Goal: Obtain resource: Download file/media

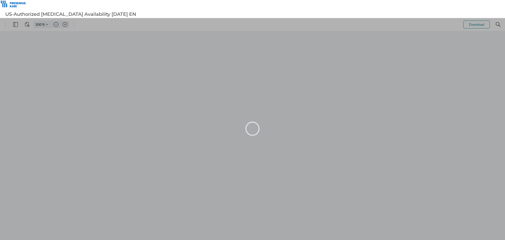
type input "99"
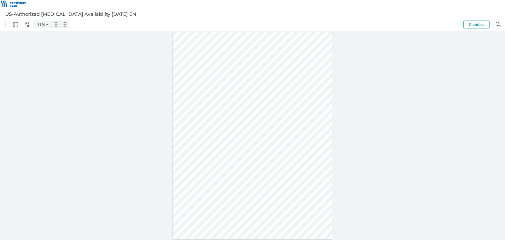
click at [411, 138] on div at bounding box center [252, 135] width 505 height 208
click at [482, 24] on button "Download" at bounding box center [476, 25] width 26 height 8
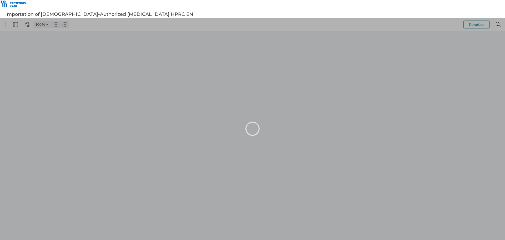
type input "99"
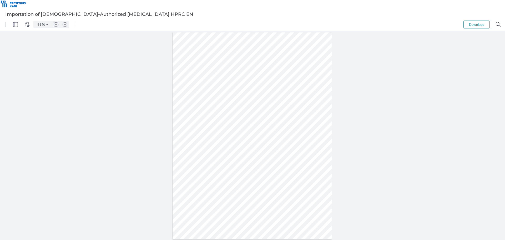
drag, startPoint x: 463, startPoint y: 59, endPoint x: 466, endPoint y: 47, distance: 12.9
click at [463, 58] on div "Sign here" at bounding box center [252, 135] width 505 height 208
click at [474, 23] on button "Download" at bounding box center [476, 25] width 26 height 8
drag, startPoint x: 486, startPoint y: 19, endPoint x: 443, endPoint y: 59, distance: 58.6
click at [439, 67] on div "Sign here" at bounding box center [252, 135] width 505 height 208
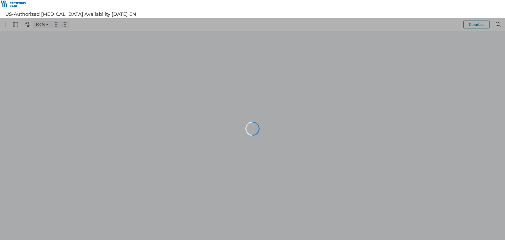
type input "99"
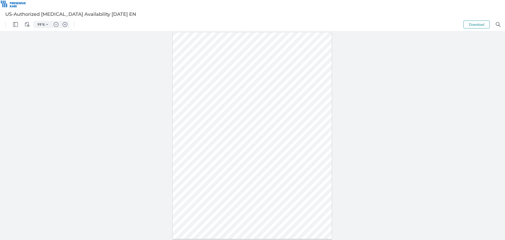
click at [396, 130] on div at bounding box center [252, 135] width 505 height 208
click at [399, 118] on div at bounding box center [252, 135] width 505 height 208
click at [476, 24] on button "Download" at bounding box center [476, 25] width 26 height 8
drag, startPoint x: 443, startPoint y: 87, endPoint x: 444, endPoint y: 79, distance: 7.4
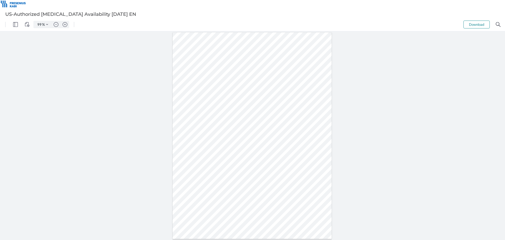
click at [444, 84] on div at bounding box center [252, 135] width 505 height 208
drag, startPoint x: 415, startPoint y: 143, endPoint x: 416, endPoint y: 137, distance: 6.7
click at [416, 139] on div at bounding box center [252, 135] width 505 height 208
